Goal: Find specific page/section: Find specific page/section

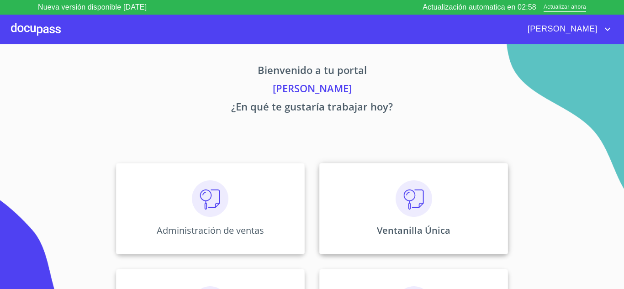
click at [402, 213] on img at bounding box center [413, 198] width 37 height 37
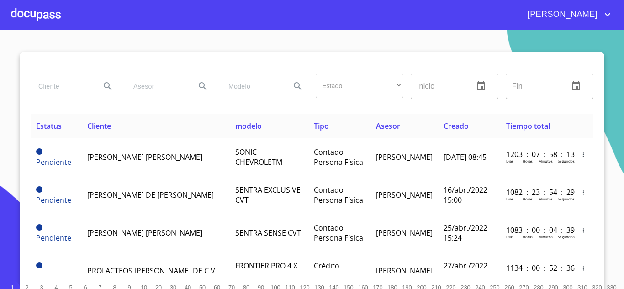
click at [42, 95] on input "search" at bounding box center [62, 86] width 62 height 25
type input "embotelladora aga"
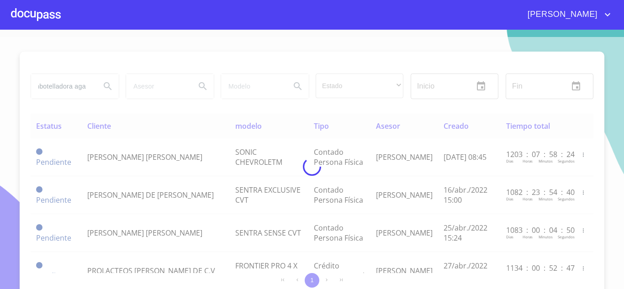
scroll to position [0, 0]
